Goal: Task Accomplishment & Management: Complete application form

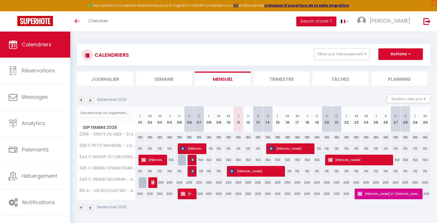
click at [154, 4] on div "🟢 Des questions ou besoin d'assistance pour la migration AirBnB? Connectez-vous…" at bounding box center [218, 5] width 437 height 11
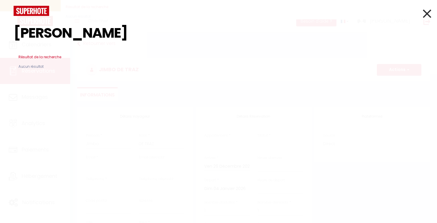
select select
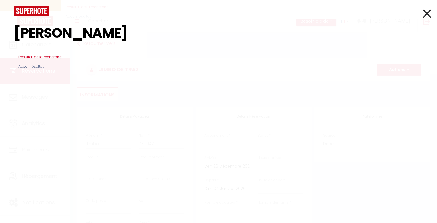
select select
drag, startPoint x: 128, startPoint y: 34, endPoint x: 16, endPoint y: 27, distance: 113.0
click at [16, 27] on input "[PERSON_NAME]" at bounding box center [219, 33] width 410 height 34
type input "[PERSON_NAME]"
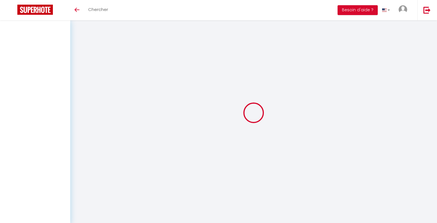
select select
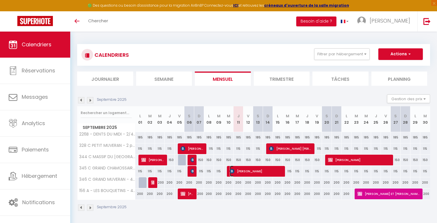
click at [257, 169] on span "[PERSON_NAME]" at bounding box center [256, 170] width 52 height 11
select select "KO"
select select "OK"
select select "0"
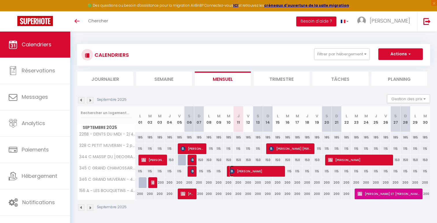
select select "1"
select select
select select "37735"
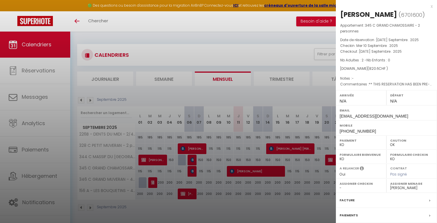
drag, startPoint x: 395, startPoint y: 13, endPoint x: 336, endPoint y: 13, distance: 58.4
click at [336, 13] on div "Susanne Köhler ( 6701600 ) Appartement : 345 C GRAND CHAMOSSAIRE - 2 personnes …" at bounding box center [386, 138] width 101 height 257
copy h2 "[PERSON_NAME]"
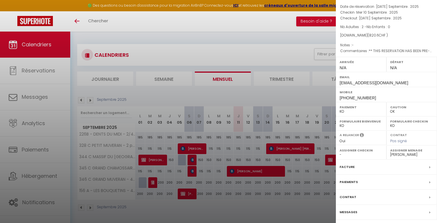
scroll to position [53, 0]
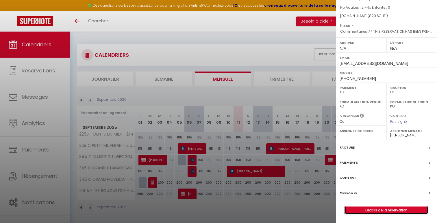
click at [376, 210] on link "Détails de la réservation" at bounding box center [386, 210] width 83 height 8
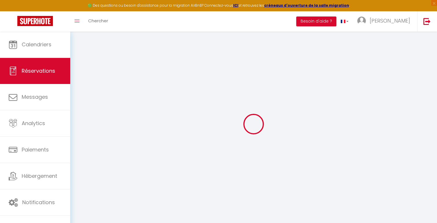
type input "Susanne"
type input "Köhler"
type input "skohle.390559@guest.booking.com"
type input "+491751587422"
type input "71134"
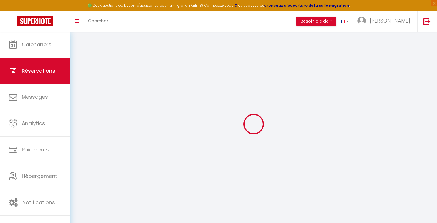
type input "Gänsbergweg 8"
type input "Aidlingen"
select select "DE"
type input "123.09"
type input "13.13"
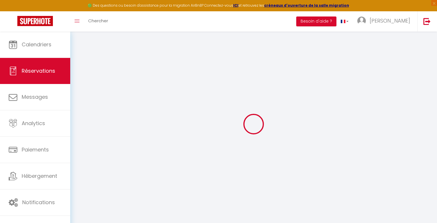
select select "56314"
select select "2"
select select
type input "2"
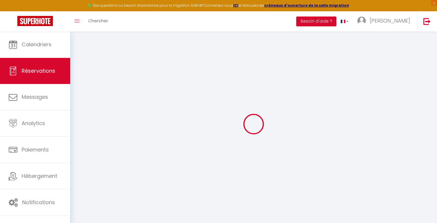
select select "10"
select select "15"
type input "750.6"
checkbox input "false"
type input "520.6"
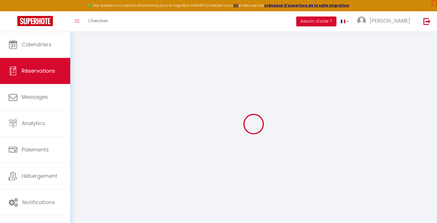
select select "2"
type input "0"
select select
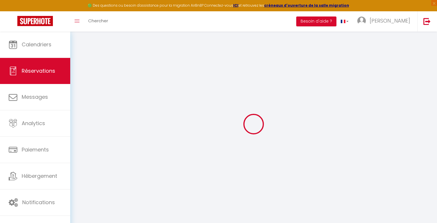
select select
checkbox input "false"
select select
checkbox input "false"
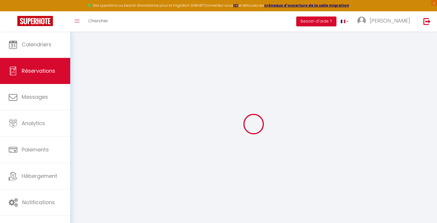
select select
checkbox input "false"
type textarea "** THIS RESERVATION HAS BEEN PRE-PAID ** Approximate time of arrival: between 1…"
type input "70"
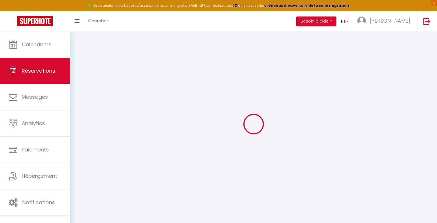
select select
checkbox input "false"
select select
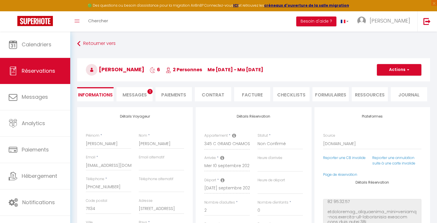
scroll to position [44, 0]
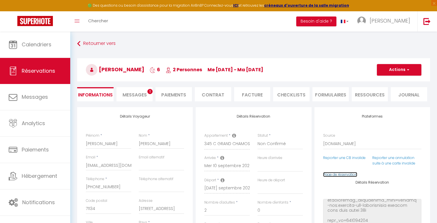
click at [344, 173] on link "Page de réservation" at bounding box center [340, 174] width 34 height 5
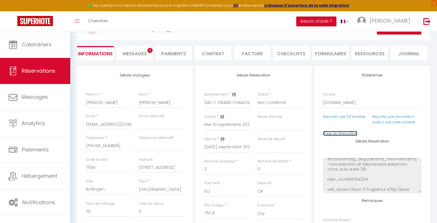
scroll to position [46, 0]
